Goal: Task Accomplishment & Management: Use online tool/utility

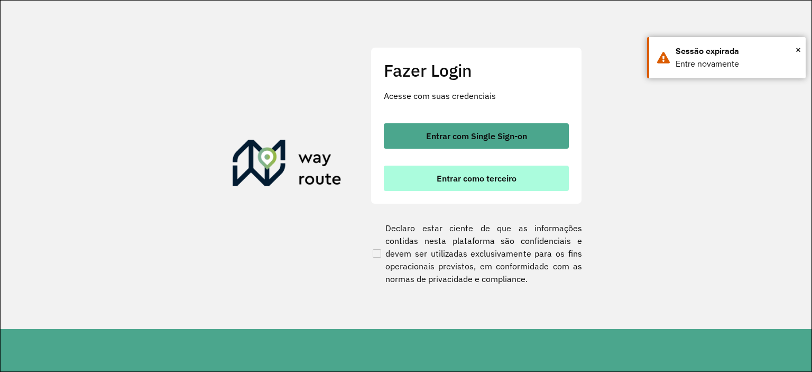
click at [435, 180] on button "Entrar como terceiro" at bounding box center [476, 178] width 185 height 25
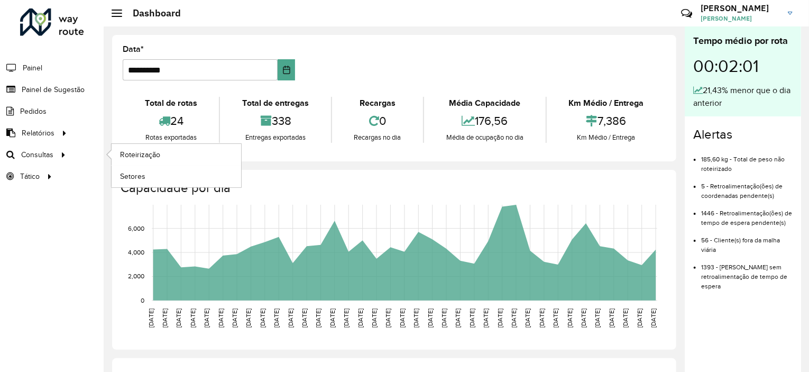
click at [102, 152] on ul "Roteirização Setores" at bounding box center [166, 165] width 132 height 43
click at [115, 152] on link "Roteirização" at bounding box center [177, 154] width 130 height 21
click at [133, 181] on link "Setores" at bounding box center [177, 176] width 130 height 21
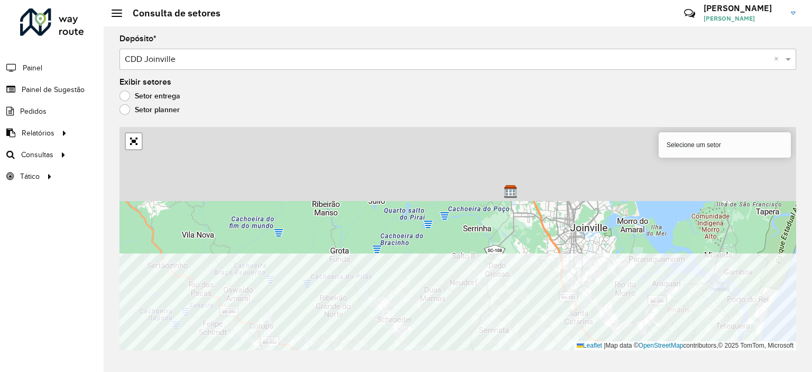
click at [610, 345] on div "331 - Araquari Selecione um setor Leaflet | Map data © OpenStreetMap contributo…" at bounding box center [458, 238] width 677 height 223
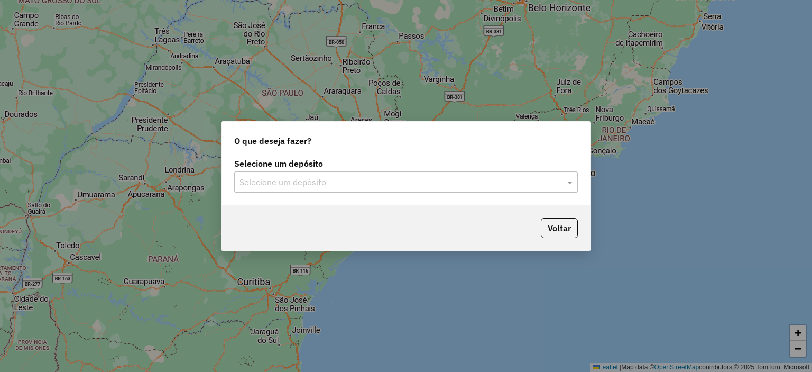
click at [391, 165] on label "Selecione um depósito" at bounding box center [406, 163] width 344 height 13
click at [366, 190] on div "Selecione um depósito" at bounding box center [406, 181] width 344 height 21
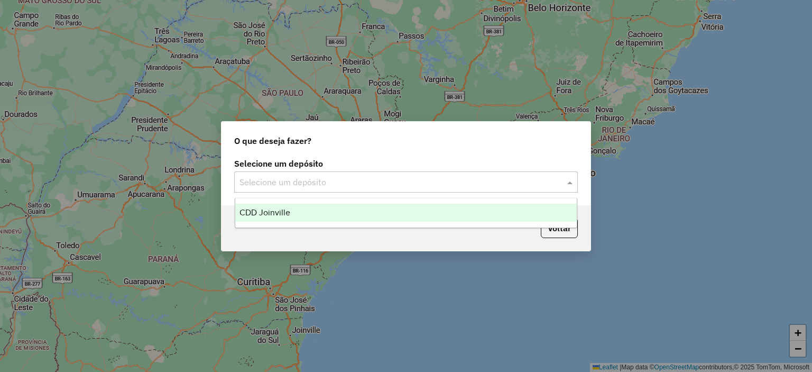
drag, startPoint x: 307, startPoint y: 226, endPoint x: 327, endPoint y: 230, distance: 21.0
click at [308, 227] on ng-dropdown-panel "CDD Joinville" at bounding box center [406, 213] width 343 height 30
click at [311, 215] on div "CDD Joinville" at bounding box center [406, 213] width 342 height 18
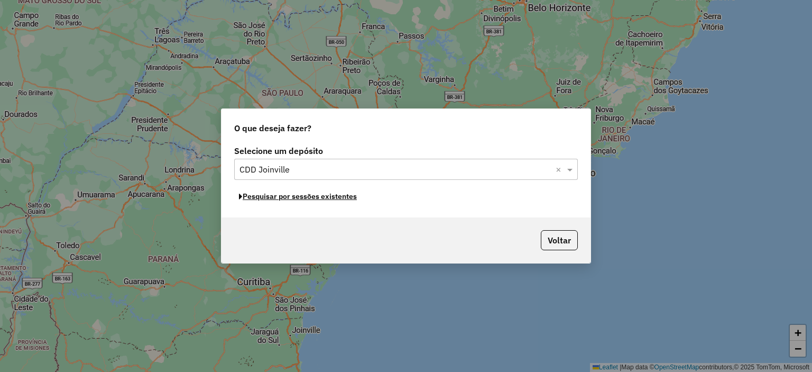
click at [345, 203] on button "Pesquisar por sessões existentes" at bounding box center [297, 196] width 127 height 16
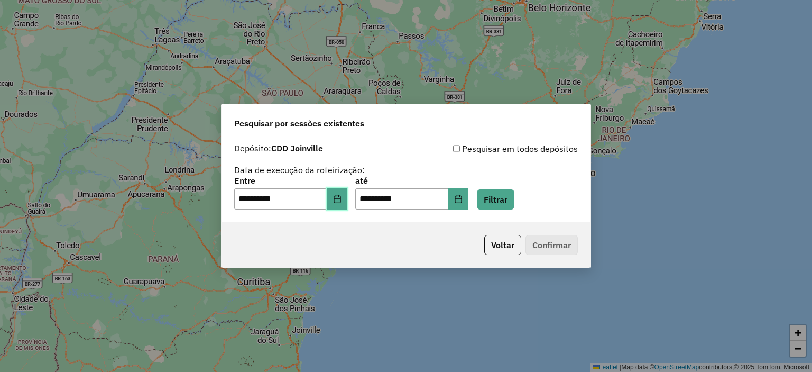
click at [341, 200] on icon "Choose Date" at bounding box center [337, 199] width 7 height 8
drag, startPoint x: 546, startPoint y: 190, endPoint x: 468, endPoint y: 197, distance: 78.6
click at [545, 190] on div "**********" at bounding box center [406, 193] width 344 height 33
click at [463, 197] on button "Choose Date" at bounding box center [459, 198] width 20 height 21
click at [354, 217] on div "**********" at bounding box center [406, 180] width 369 height 84
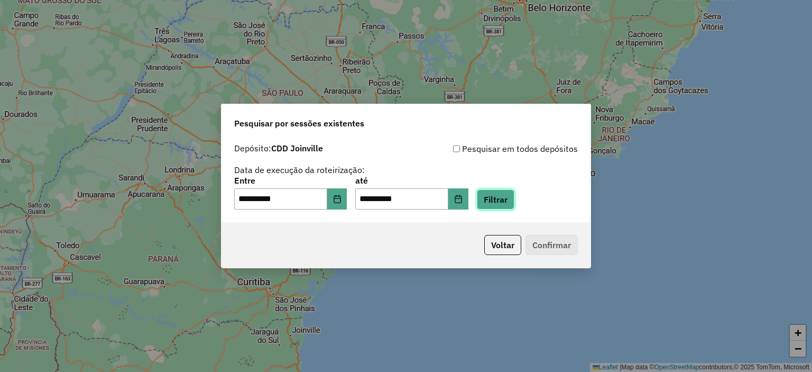
click at [515, 198] on button "Filtrar" at bounding box center [496, 199] width 38 height 20
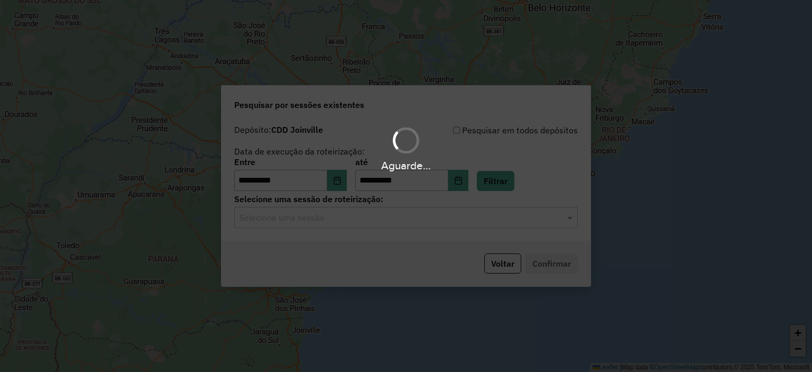
click at [396, 221] on div "Aguarde..." at bounding box center [406, 186] width 812 height 372
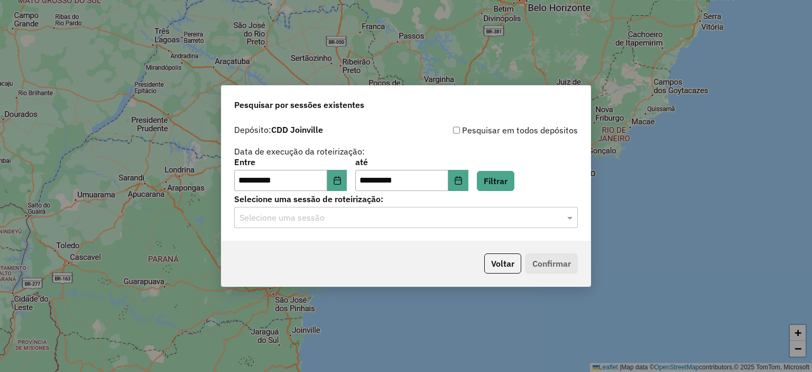
click at [393, 226] on div "Selecione uma sessão" at bounding box center [406, 217] width 344 height 21
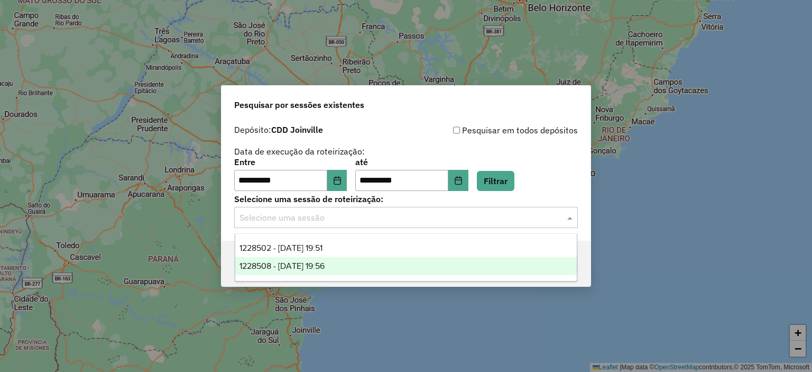
click at [389, 262] on div "1228508 - 12/08/2025 19:56" at bounding box center [406, 266] width 342 height 18
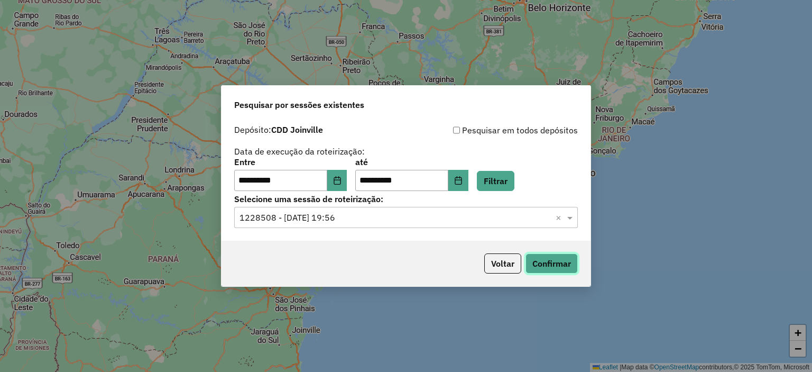
click at [542, 262] on button "Confirmar" at bounding box center [552, 263] width 52 height 20
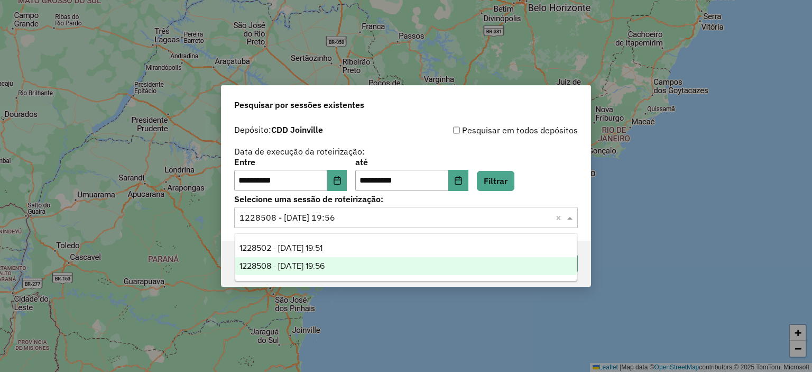
click at [468, 211] on div "Selecione uma sessão × 1228508 - 12/08/2025 19:56 ×" at bounding box center [406, 217] width 344 height 21
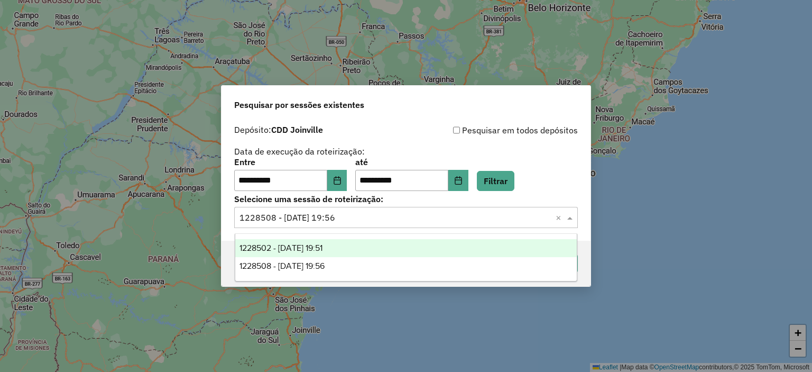
click at [412, 240] on div "1228502 - 12/08/2025 19:51" at bounding box center [406, 248] width 342 height 18
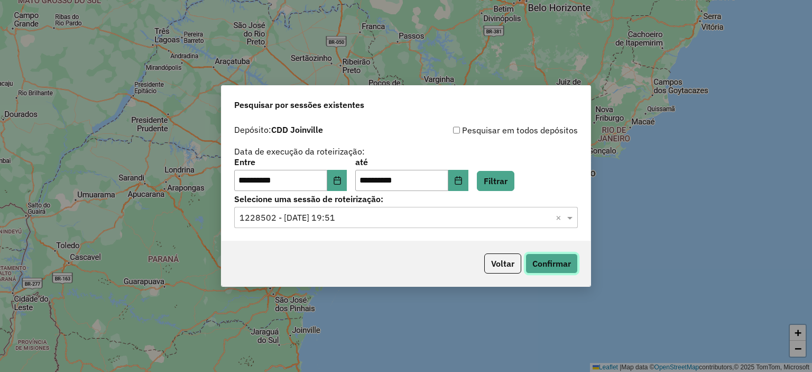
click at [549, 262] on button "Confirmar" at bounding box center [552, 263] width 52 height 20
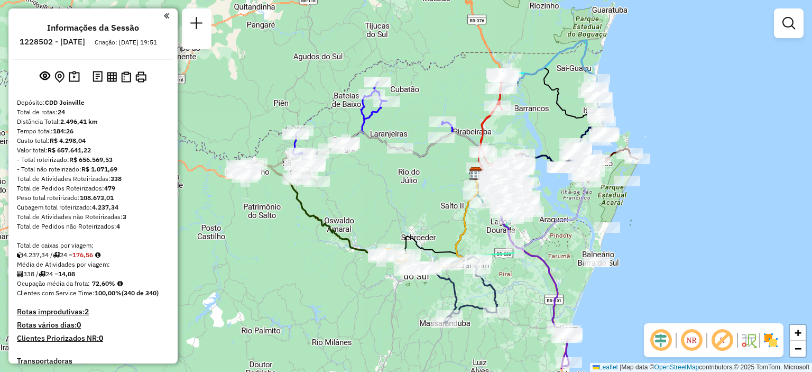
drag, startPoint x: 489, startPoint y: 271, endPoint x: 559, endPoint y: 258, distance: 71.0
click at [559, 258] on div "Janela de atendimento Grade de atendimento Capacidade Transportadoras Veículos …" at bounding box center [406, 186] width 812 height 372
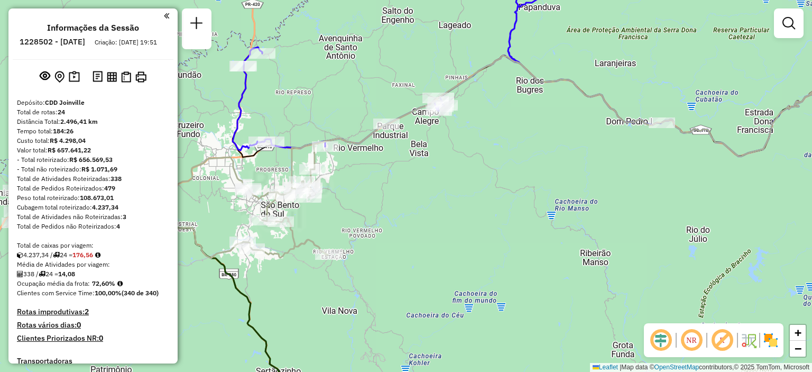
drag, startPoint x: 413, startPoint y: 203, endPoint x: 346, endPoint y: 192, distance: 67.0
click at [463, 190] on div "Janela de atendimento Grade de atendimento Capacidade Transportadoras Veículos …" at bounding box center [406, 186] width 812 height 372
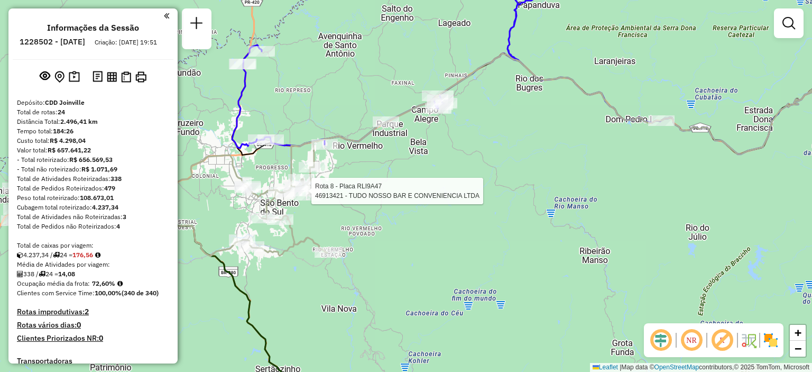
select select "**********"
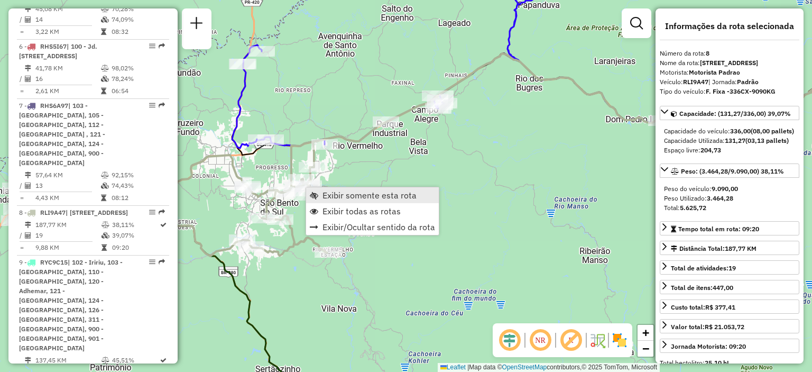
scroll to position [882, 0]
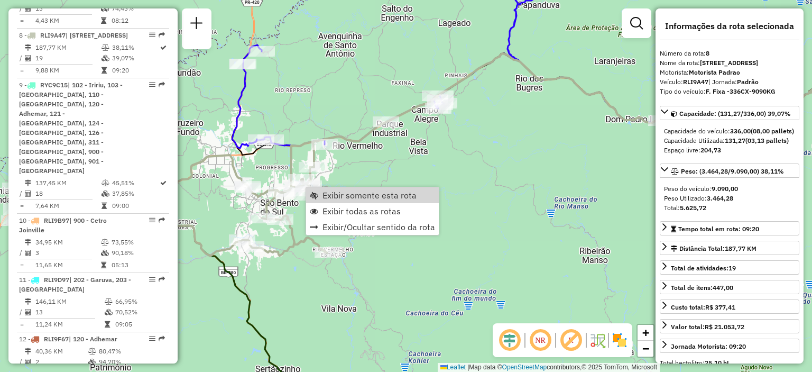
click at [369, 169] on div "Janela de atendimento Grade de atendimento Capacidade Transportadoras Veículos …" at bounding box center [406, 186] width 812 height 372
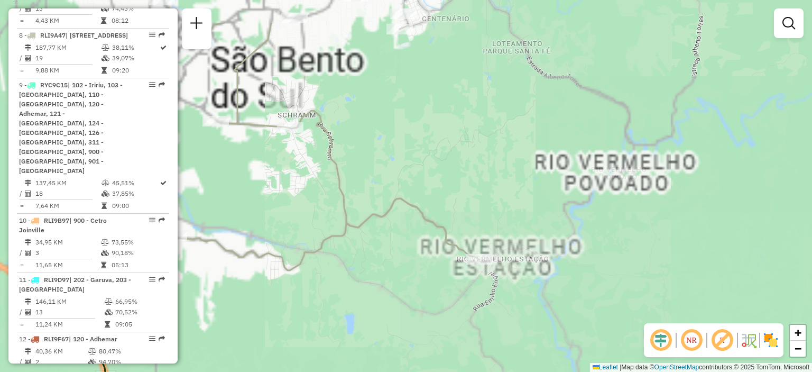
drag, startPoint x: 339, startPoint y: 177, endPoint x: 520, endPoint y: 259, distance: 198.9
click at [479, 259] on icon at bounding box center [258, 147] width 441 height 248
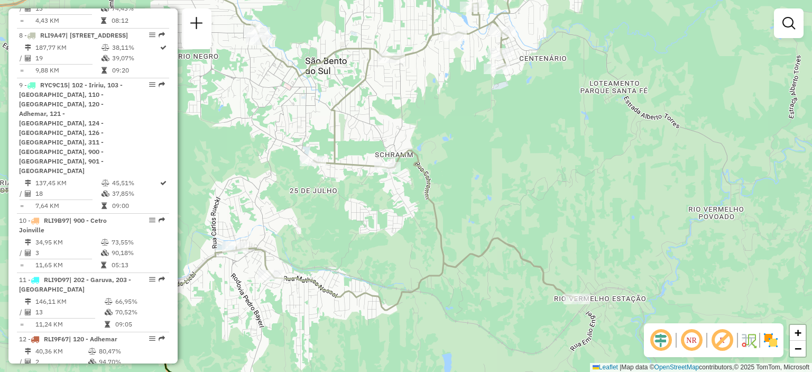
drag, startPoint x: 533, startPoint y: 160, endPoint x: 536, endPoint y: 321, distance: 160.8
click at [537, 321] on div "Janela de atendimento Grade de atendimento Capacidade Transportadoras Veículos …" at bounding box center [406, 186] width 812 height 372
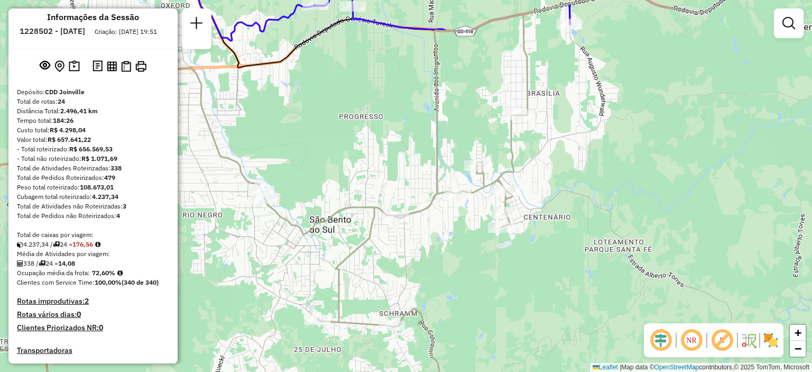
scroll to position [0, 0]
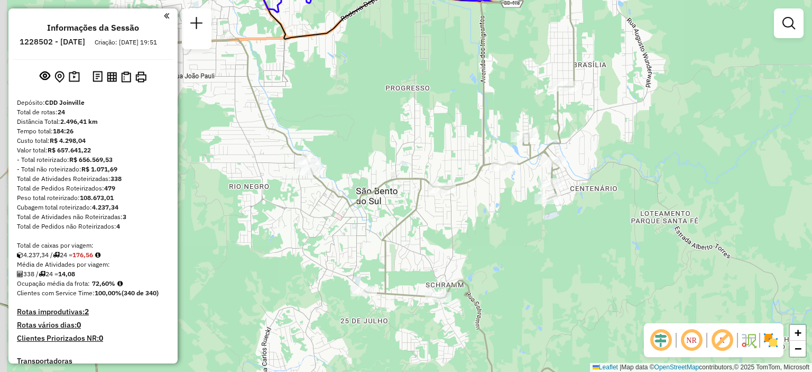
drag, startPoint x: 427, startPoint y: 154, endPoint x: 456, endPoint y: 137, distance: 34.1
click at [456, 137] on div "Janela de atendimento Grade de atendimento Capacidade Transportadoras Veículos …" at bounding box center [406, 186] width 812 height 372
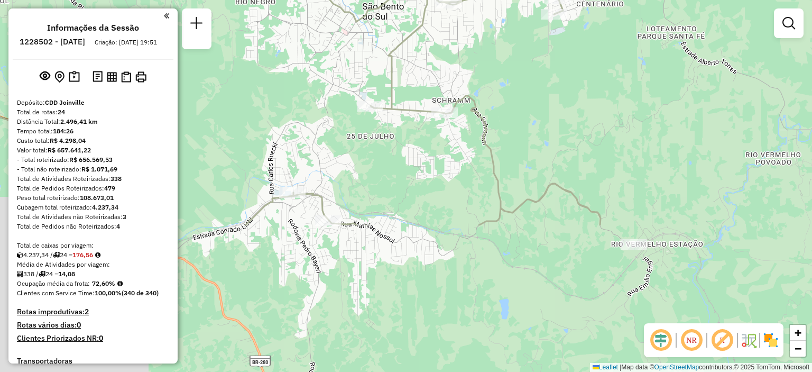
drag, startPoint x: 610, startPoint y: 236, endPoint x: 619, endPoint y: 61, distance: 175.8
click at [619, 61] on div "Janela de atendimento Grade de atendimento Capacidade Transportadoras Veículos …" at bounding box center [406, 186] width 812 height 372
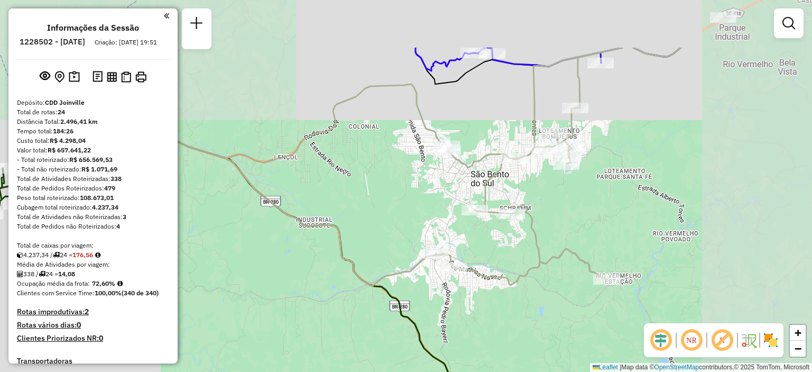
drag, startPoint x: 512, startPoint y: 276, endPoint x: 499, endPoint y: 346, distance: 72.0
click at [499, 286] on icon at bounding box center [393, 167] width 576 height 238
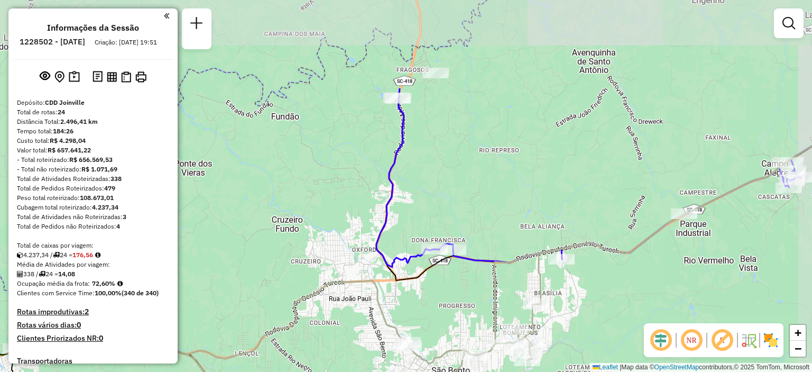
drag, startPoint x: 460, startPoint y: 246, endPoint x: 461, endPoint y: 296, distance: 49.2
click at [461, 296] on div "Janela de atendimento Grade de atendimento Capacidade Transportadoras Veículos …" at bounding box center [406, 186] width 812 height 372
